Goal: Task Accomplishment & Management: Manage account settings

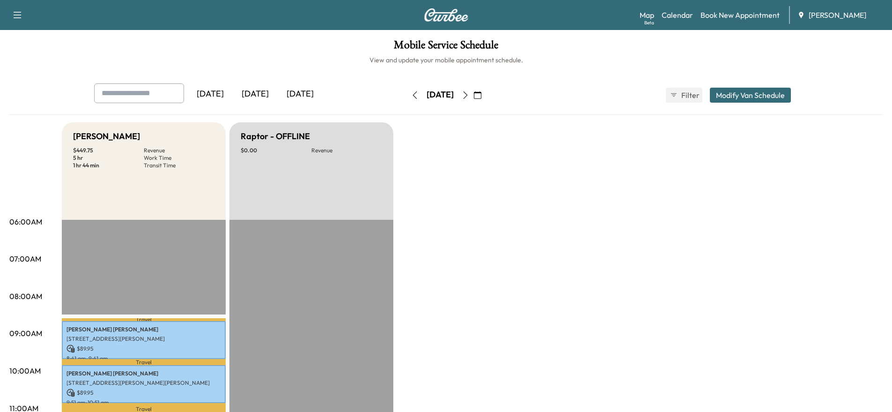
click at [469, 98] on icon "button" at bounding box center [465, 94] width 7 height 7
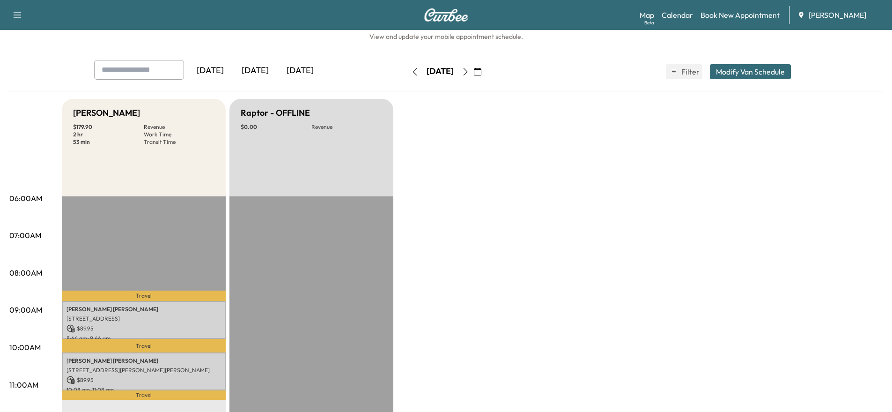
scroll to position [47, 0]
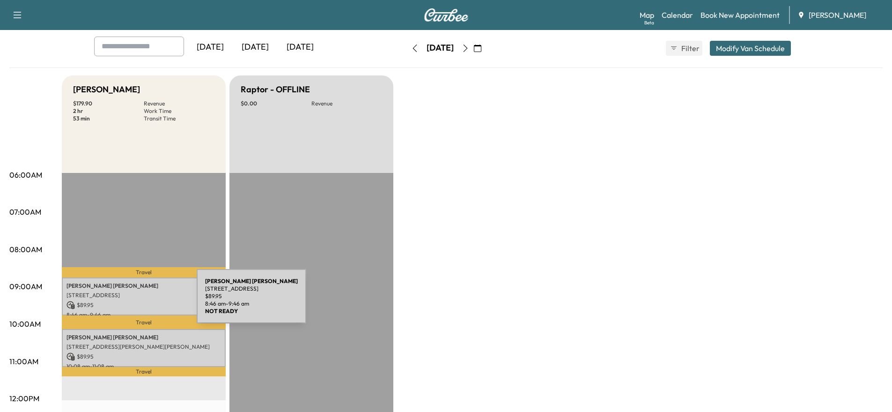
click at [126, 302] on p "$ 89.95" at bounding box center [143, 305] width 155 height 8
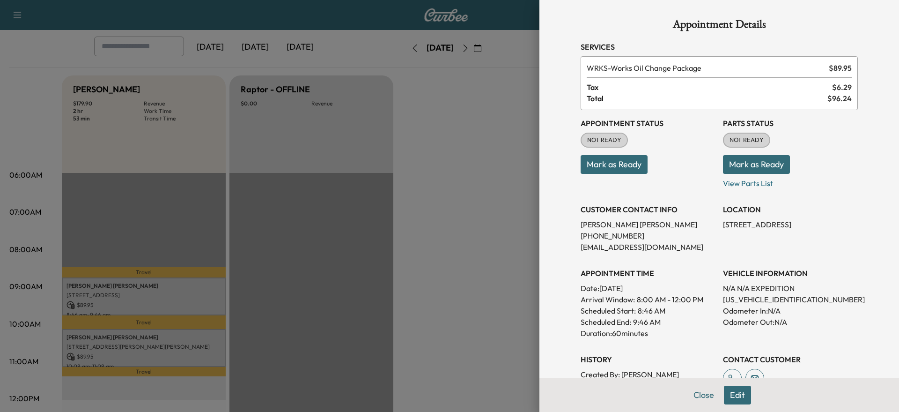
click at [603, 162] on button "Mark as Ready" at bounding box center [614, 164] width 67 height 19
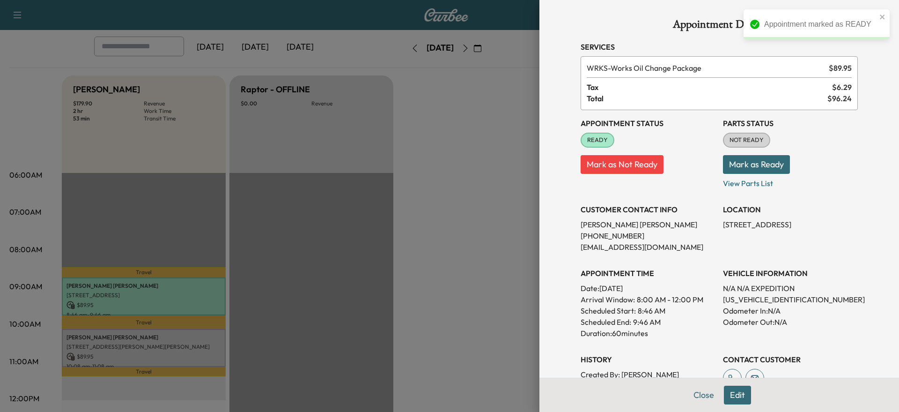
click at [764, 297] on p "[US_VEHICLE_IDENTIFICATION_NUMBER]" at bounding box center [790, 299] width 135 height 11
click at [763, 298] on p "[US_VEHICLE_IDENTIFICATION_NUMBER]" at bounding box center [790, 299] width 135 height 11
copy p "[US_VEHICLE_IDENTIFICATION_NUMBER]"
drag, startPoint x: 215, startPoint y: 335, endPoint x: 194, endPoint y: 336, distance: 21.1
click at [214, 335] on div at bounding box center [449, 206] width 899 height 412
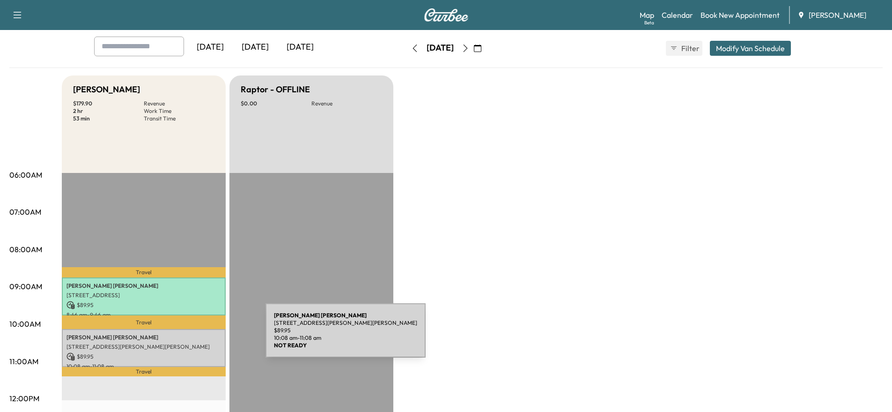
click at [194, 336] on p "[PERSON_NAME]" at bounding box center [143, 336] width 155 height 7
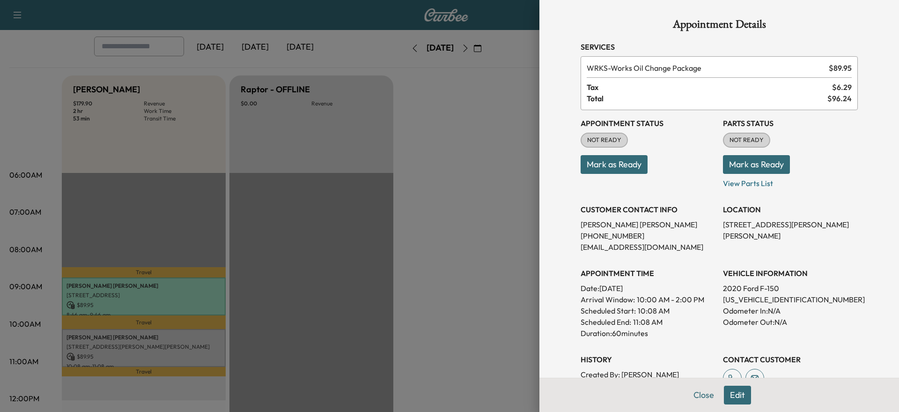
click at [618, 164] on button "Mark as Ready" at bounding box center [614, 164] width 67 height 19
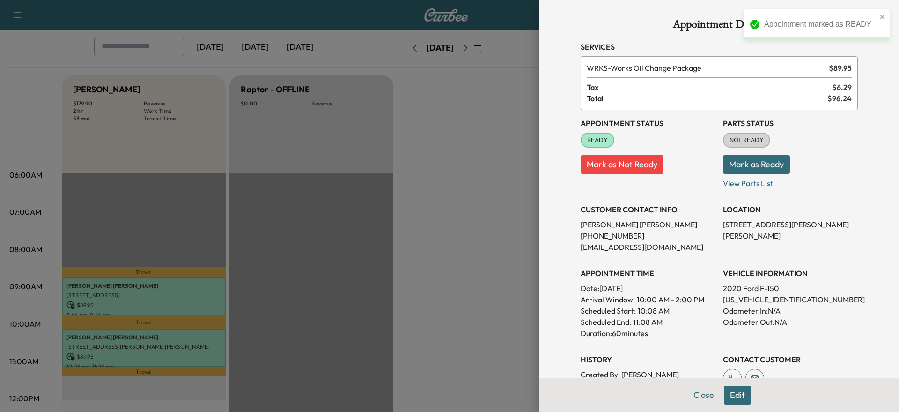
click at [766, 301] on p "[US_VEHICLE_IDENTIFICATION_NUMBER]" at bounding box center [790, 299] width 135 height 11
click at [766, 303] on p "[US_VEHICLE_IDENTIFICATION_NUMBER]" at bounding box center [790, 299] width 135 height 11
click at [766, 302] on p "[US_VEHICLE_IDENTIFICATION_NUMBER]" at bounding box center [790, 299] width 135 height 11
copy p "[US_VEHICLE_IDENTIFICATION_NUMBER]"
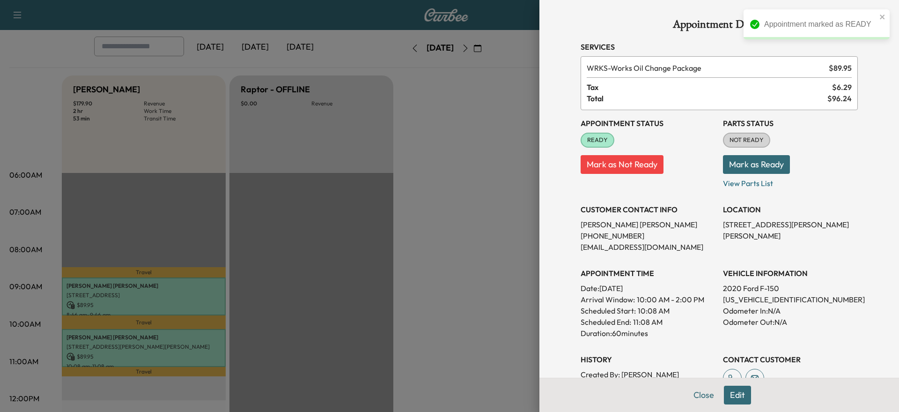
click at [362, 236] on div at bounding box center [449, 206] width 899 height 412
